Goal: Task Accomplishment & Management: Complete application form

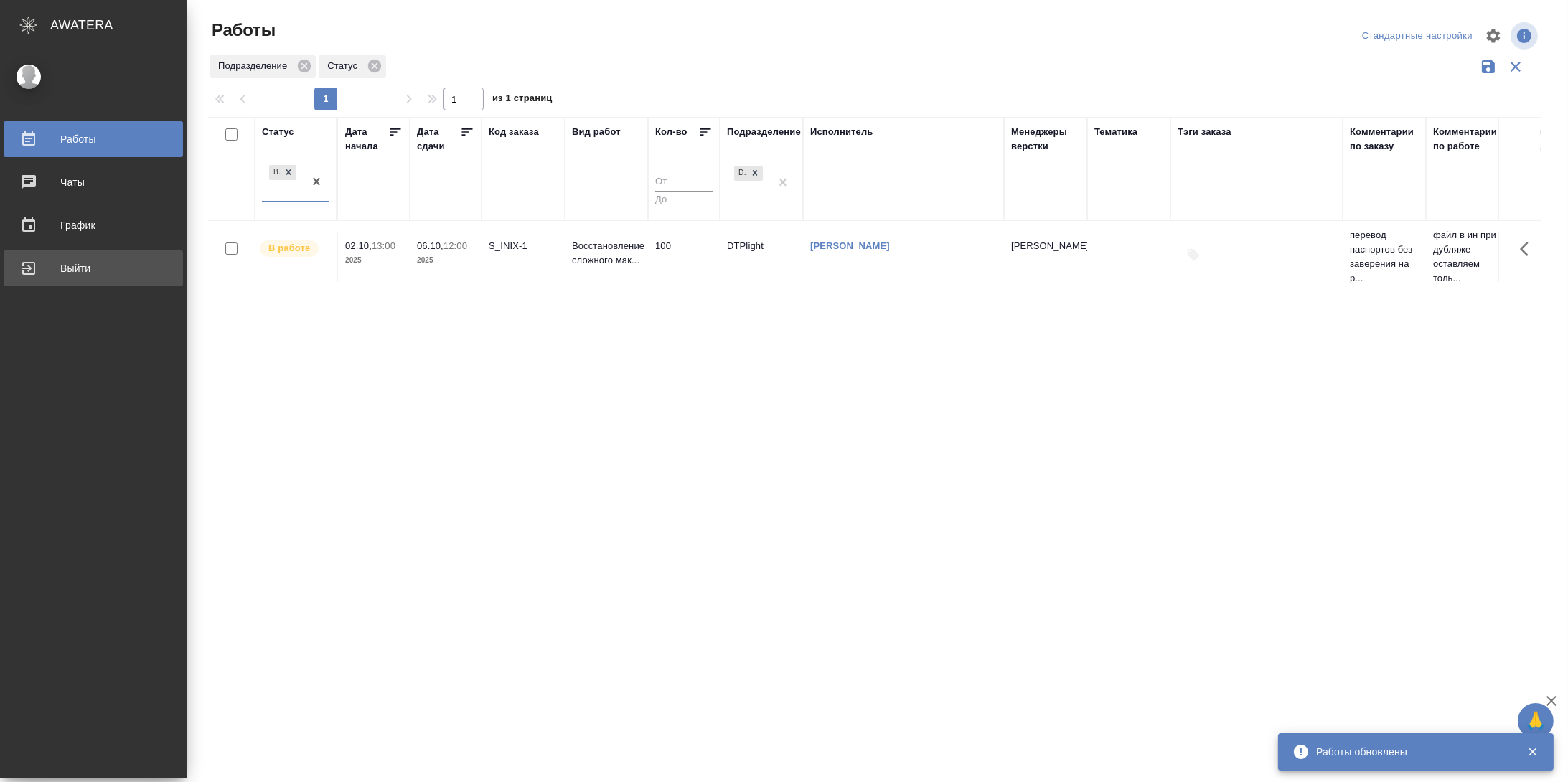
click at [71, 271] on div "Выйти" at bounding box center [93, 267] width 165 height 21
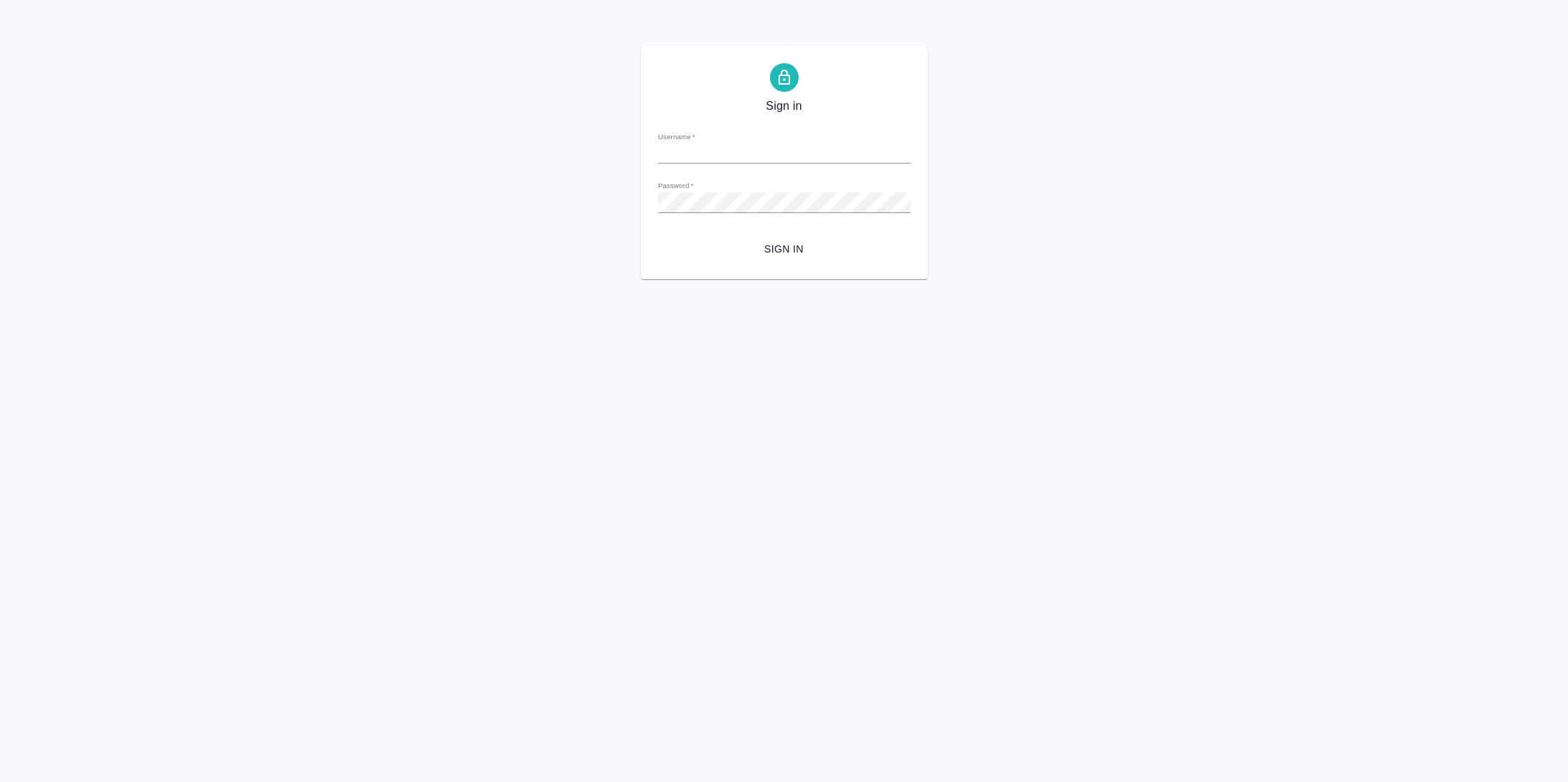
type input "[PERSON_NAME][EMAIL_ADDRESS][DOMAIN_NAME]"
click at [609, 198] on div "Sign in Username   * m.guzov@awatera.com Password   * urlPath   * / Sign in" at bounding box center [784, 162] width 1568 height 233
click at [788, 249] on span "Sign in" at bounding box center [784, 249] width 230 height 18
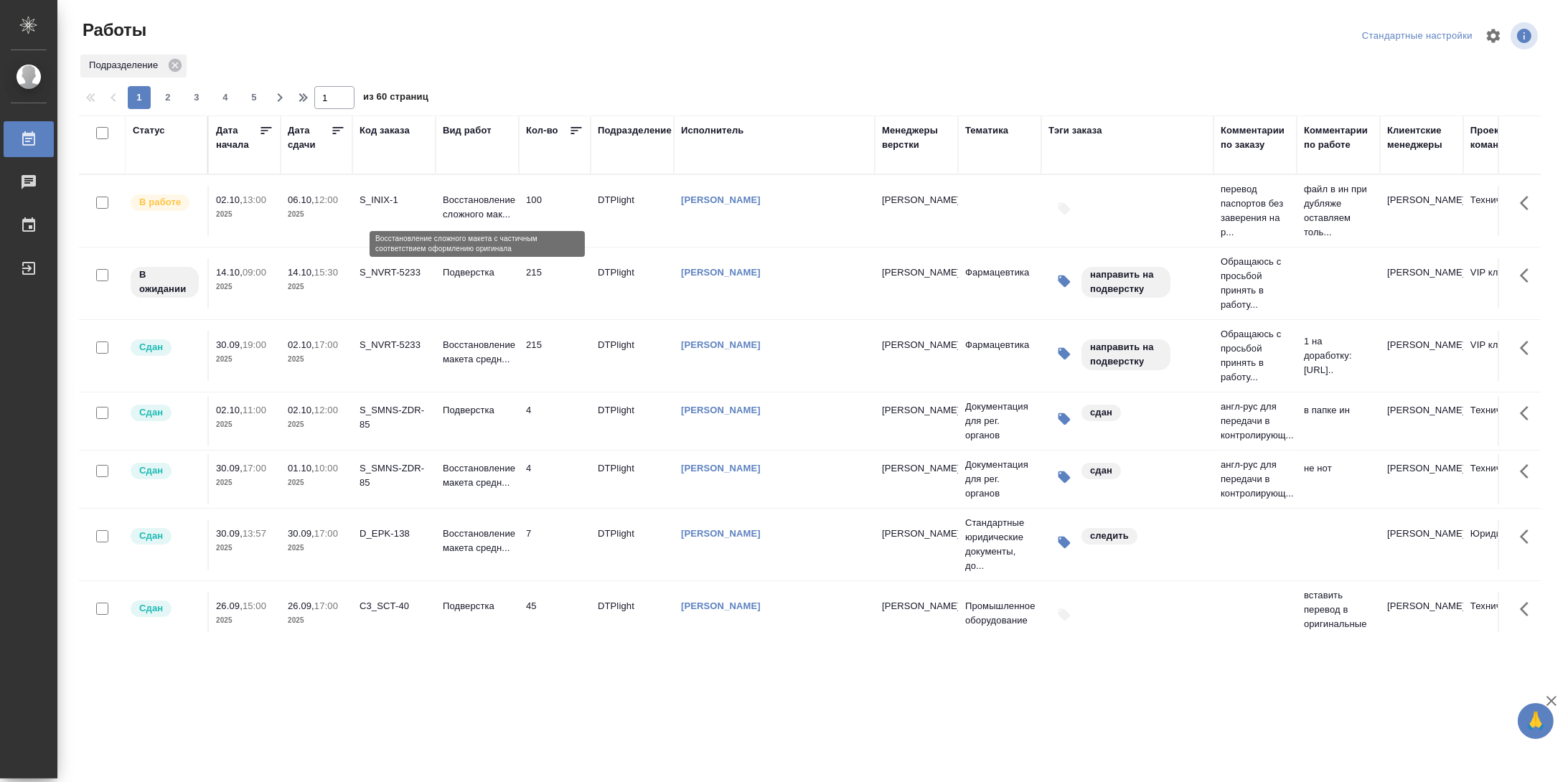
click at [496, 202] on p "Восстановление сложного мак..." at bounding box center [477, 207] width 69 height 29
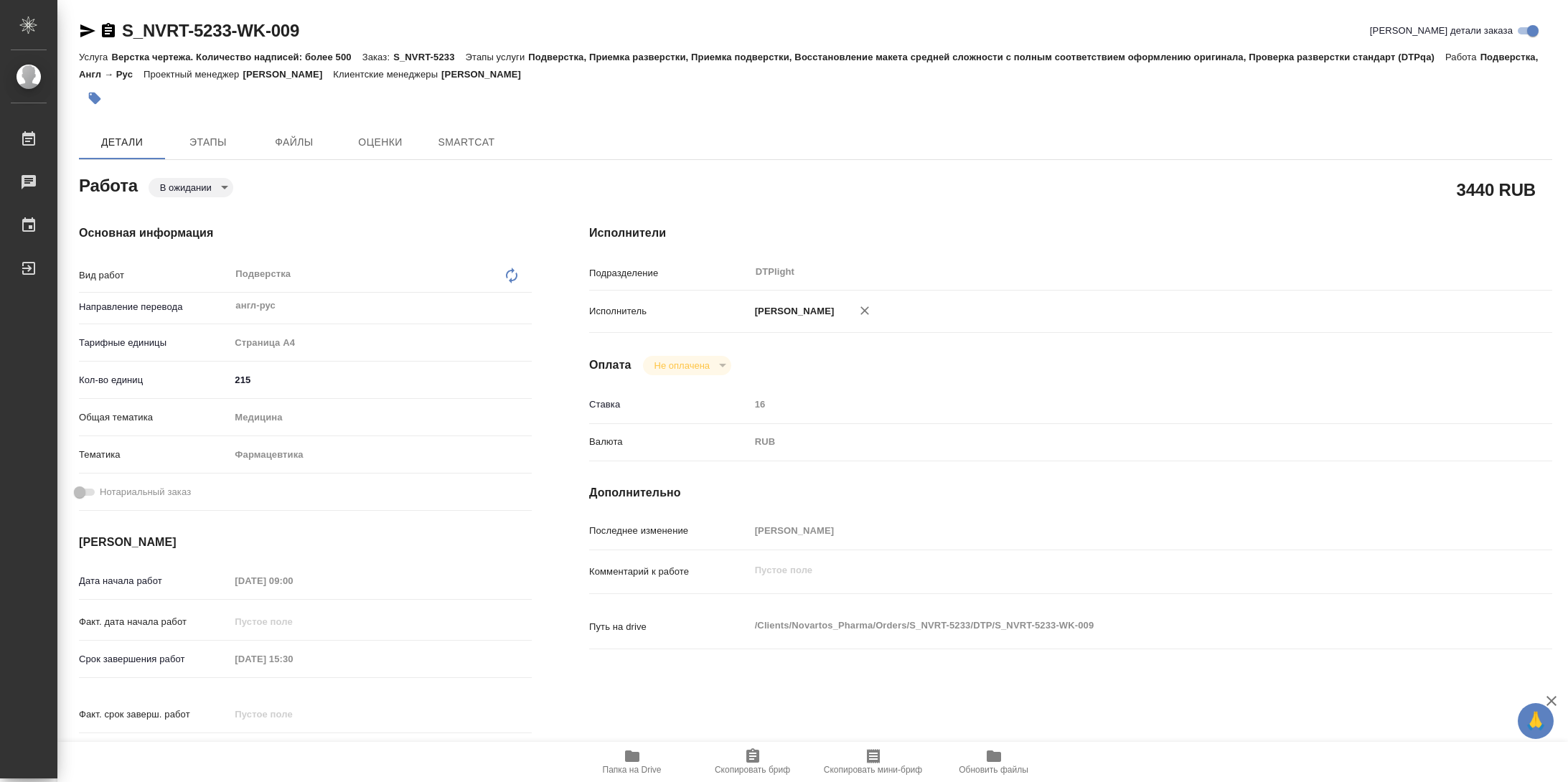
type textarea "x"
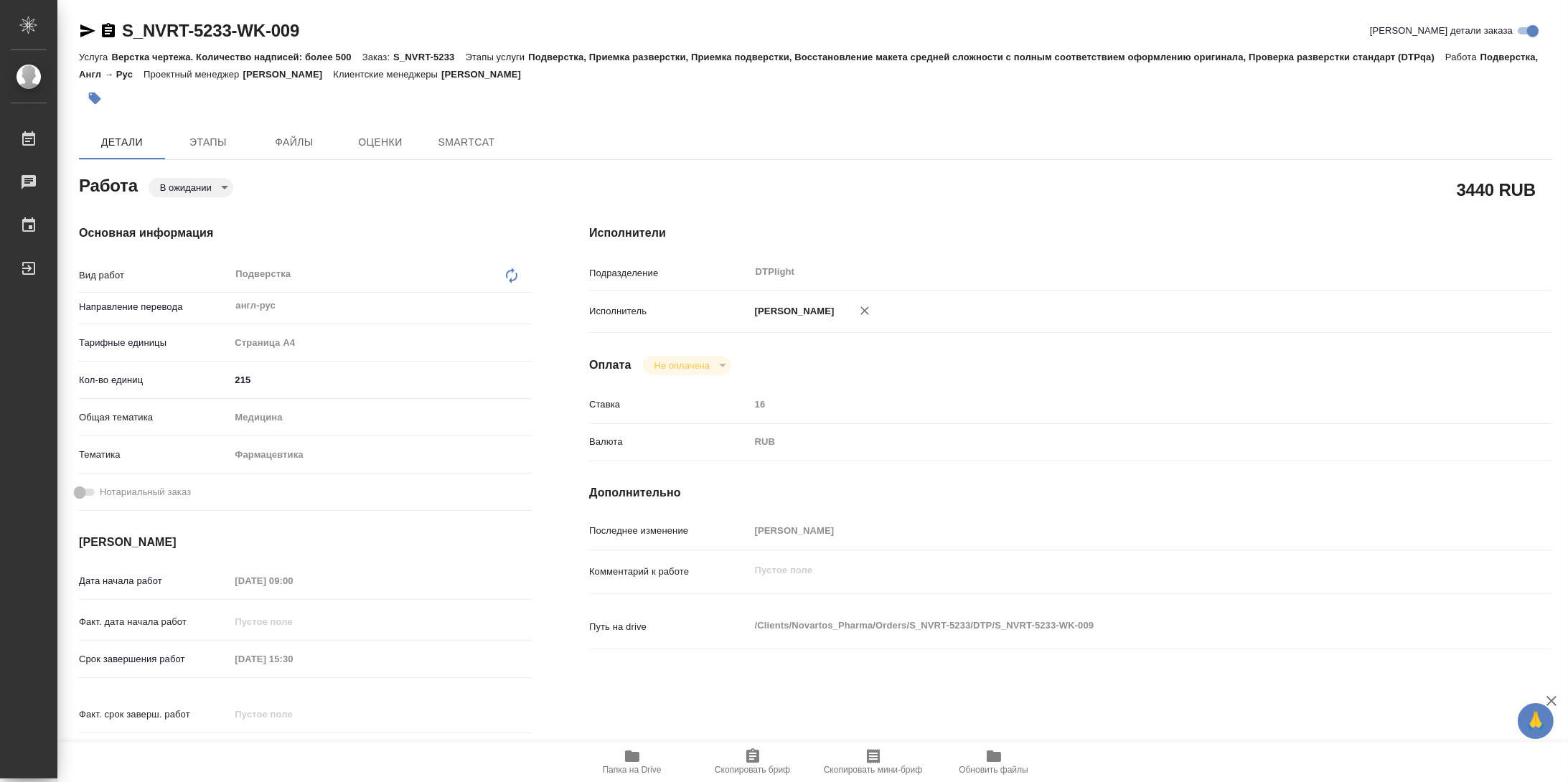
type textarea "x"
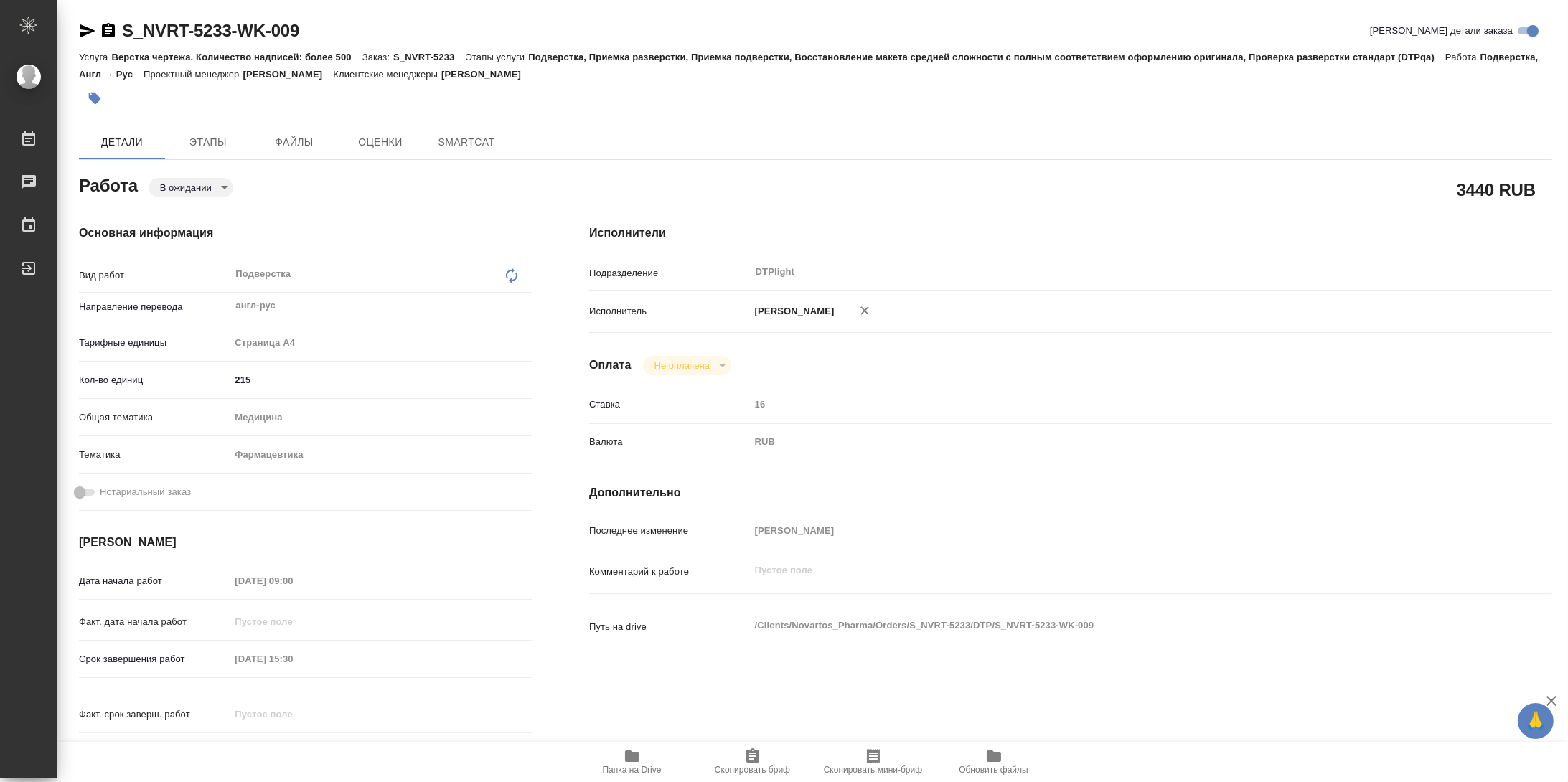
type textarea "x"
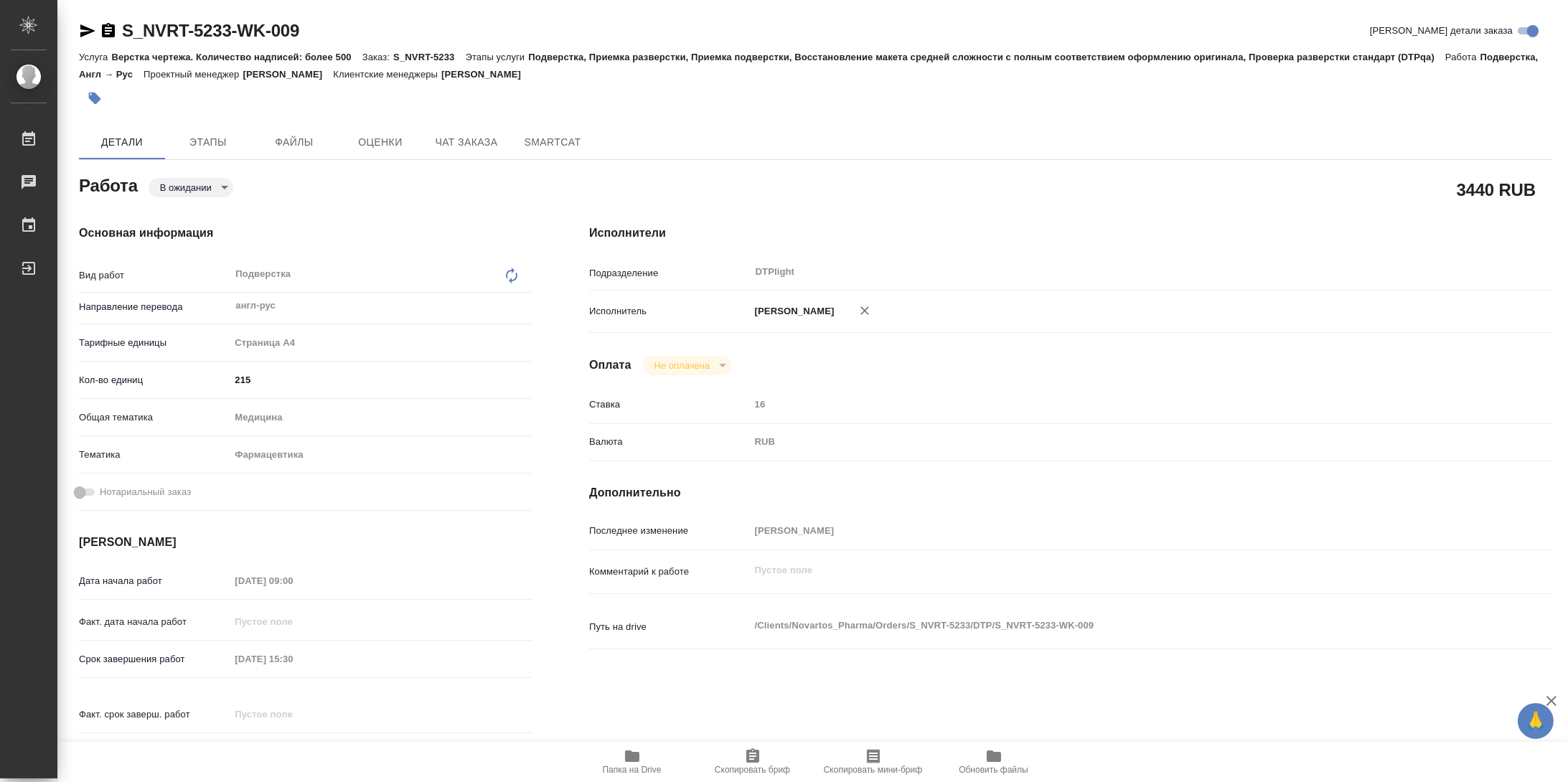
type textarea "x"
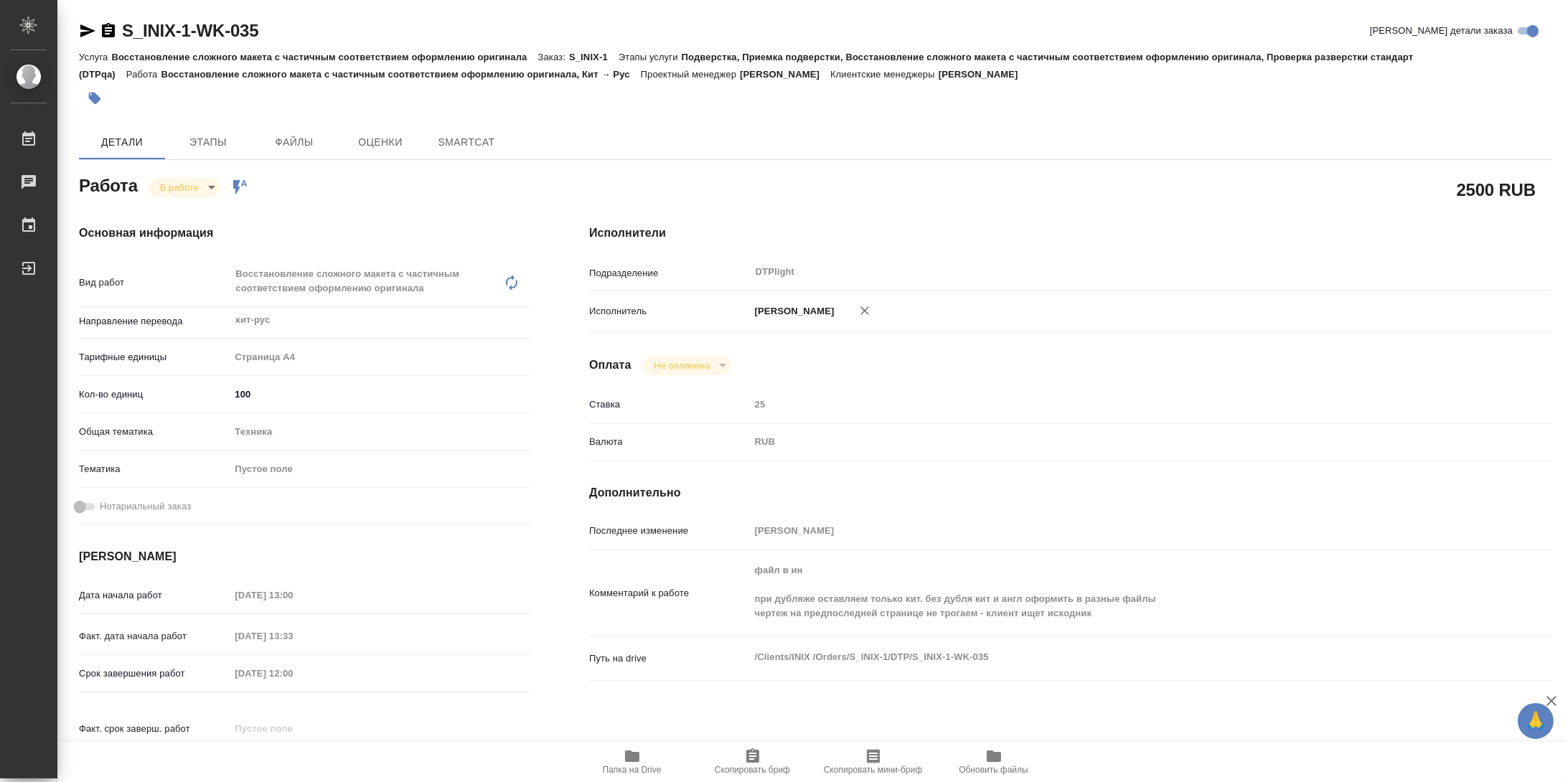
type textarea "x"
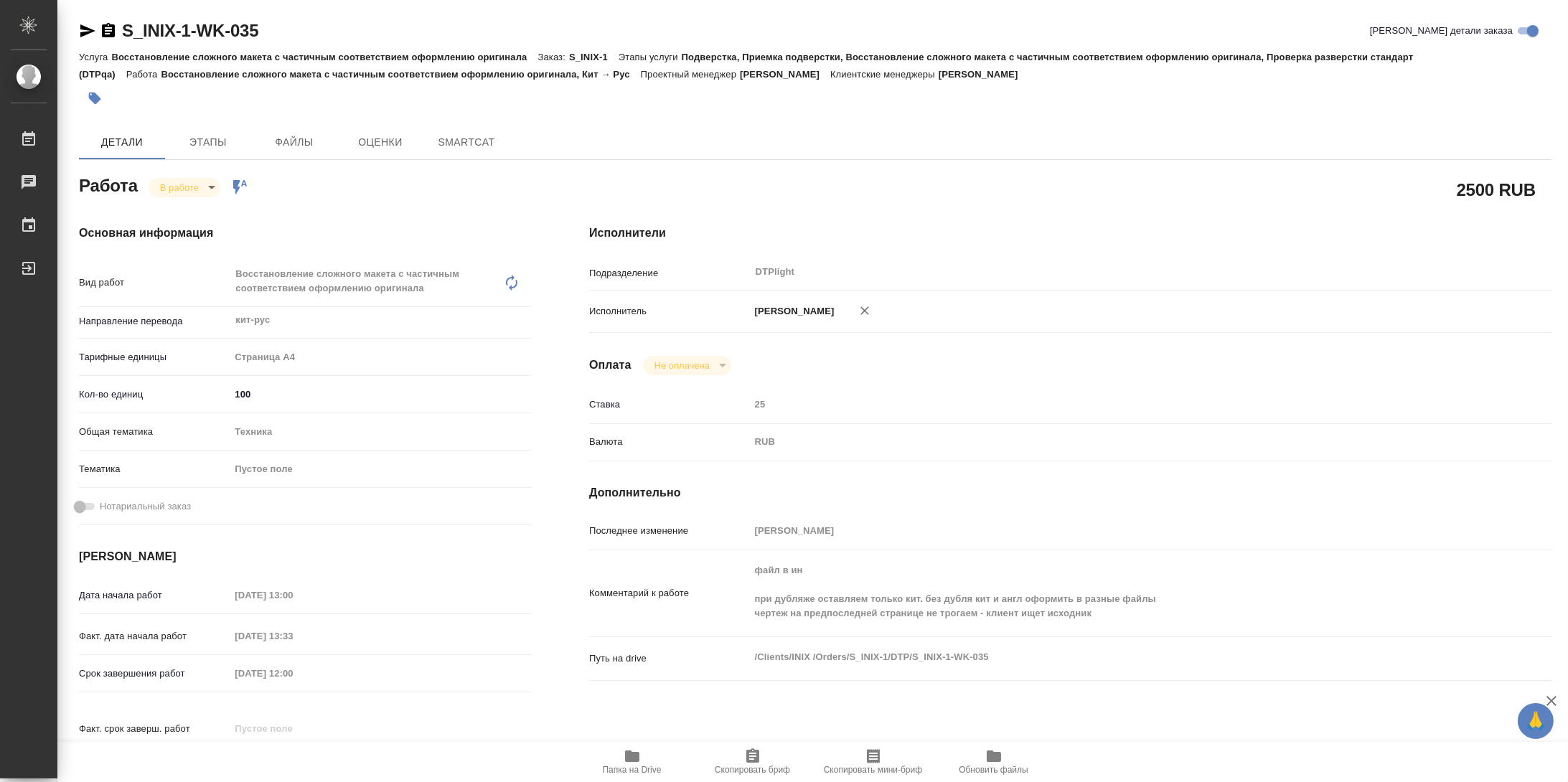
type textarea "x"
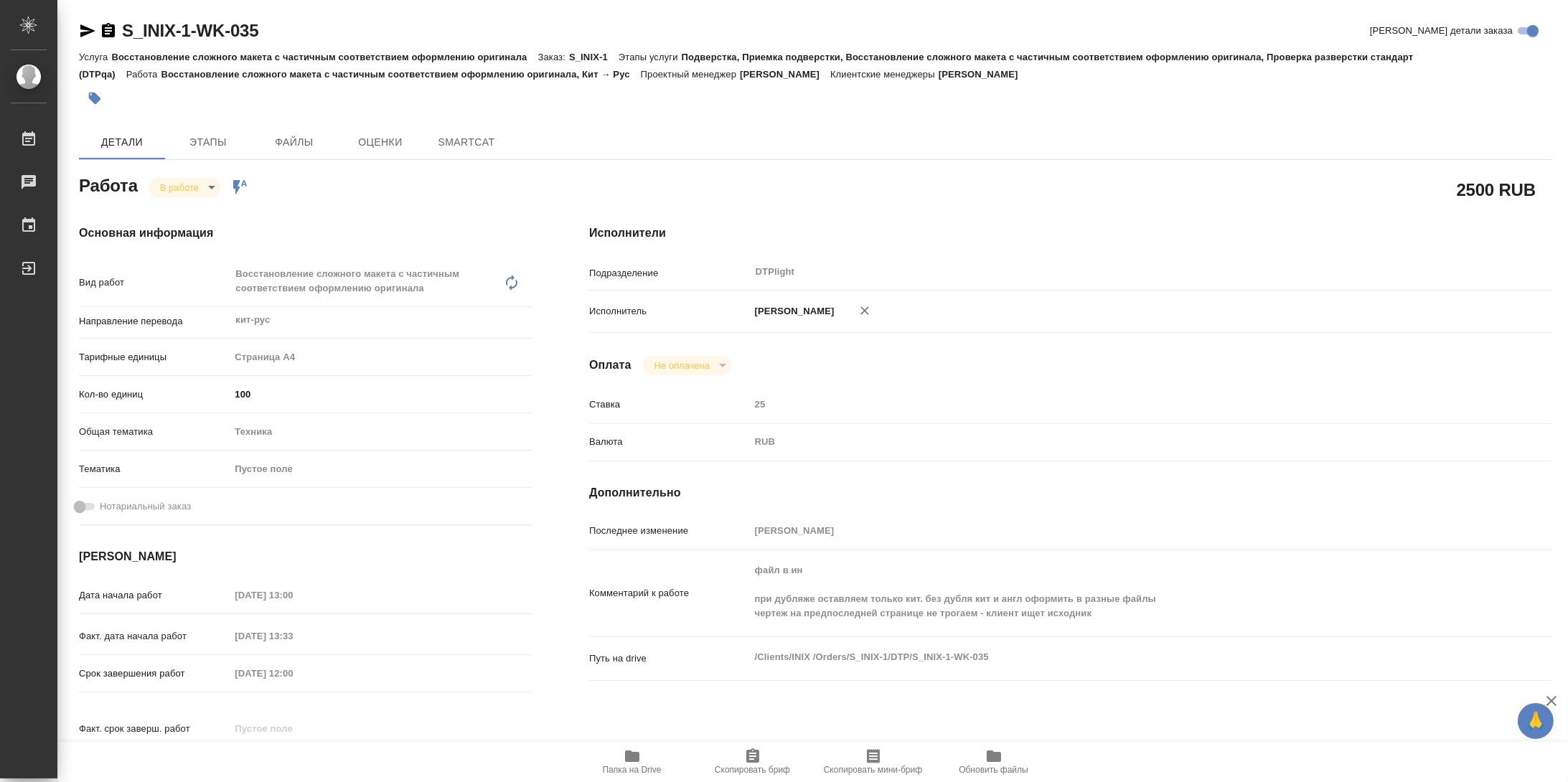
type textarea "x"
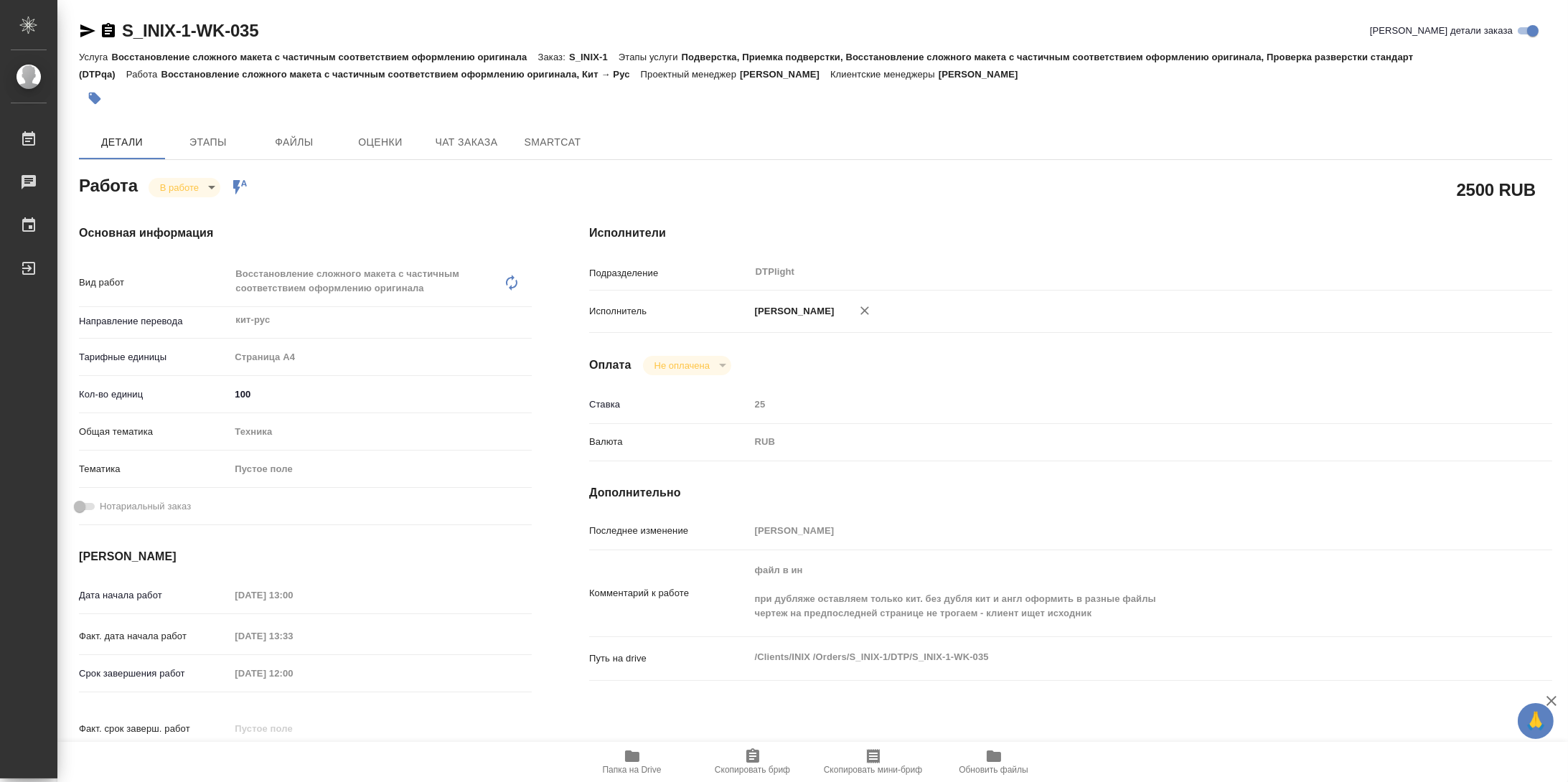
type textarea "x"
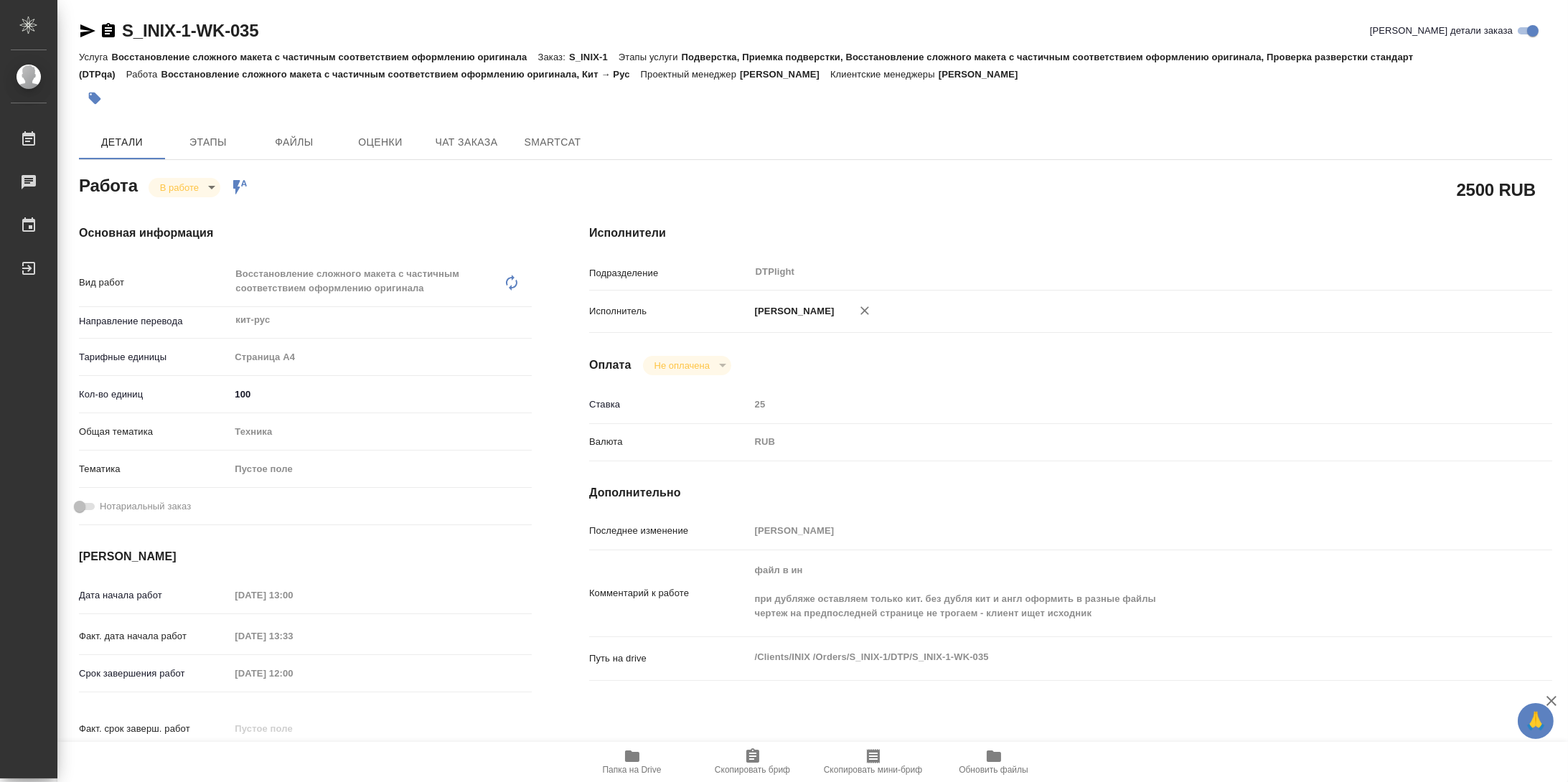
click at [629, 758] on icon "button" at bounding box center [632, 756] width 14 height 12
type textarea "x"
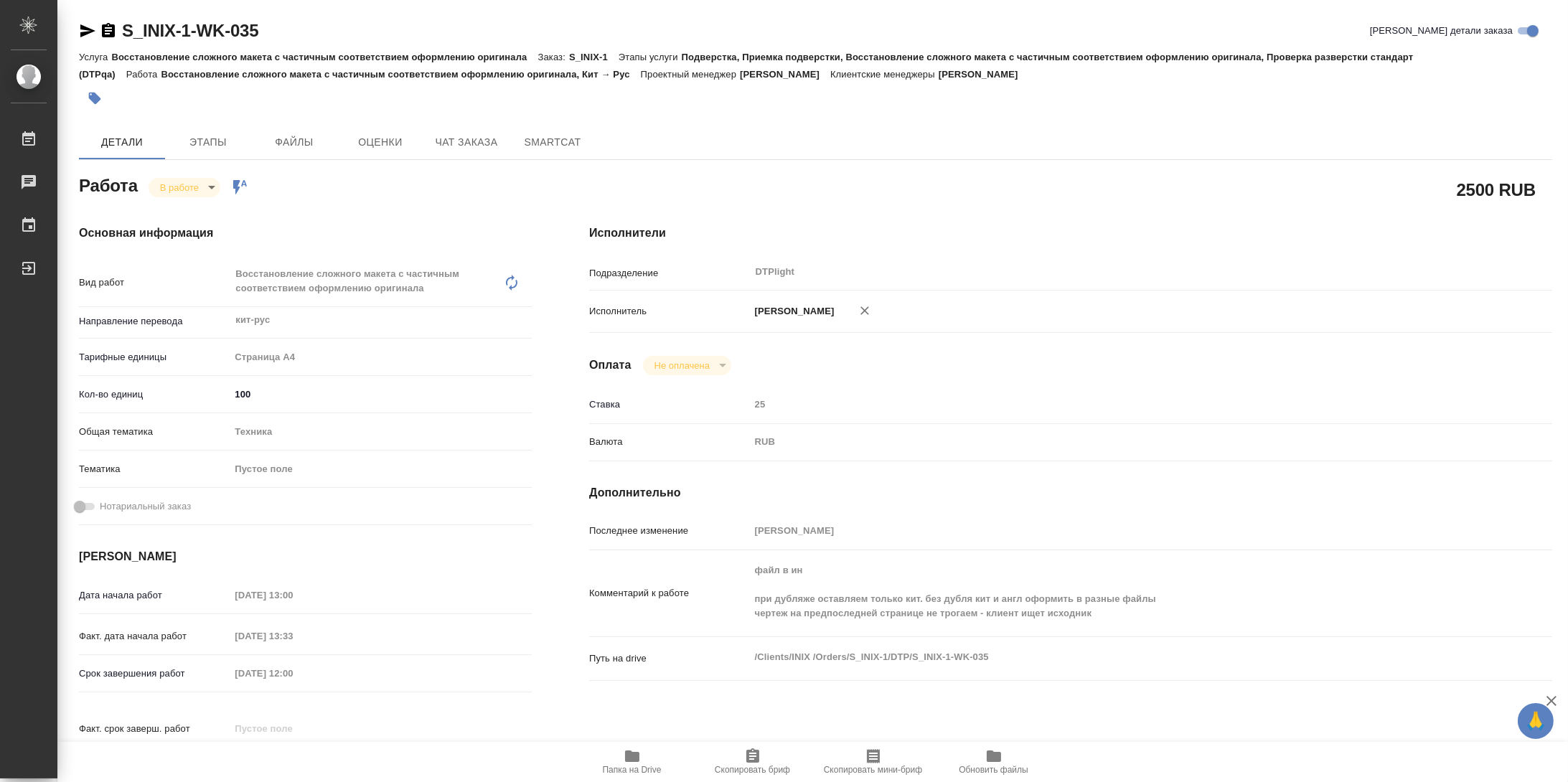
type textarea "x"
